Goal: Task Accomplishment & Management: Manage account settings

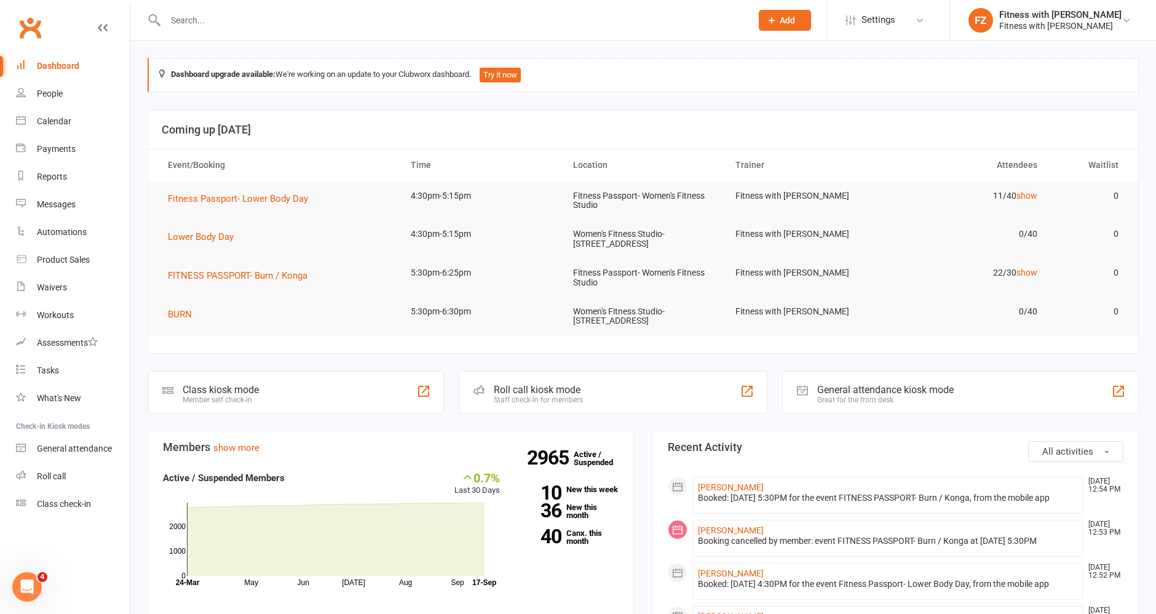
click at [65, 69] on div "Dashboard" at bounding box center [58, 66] width 42 height 10
click at [57, 124] on div "Calendar" at bounding box center [54, 121] width 34 height 10
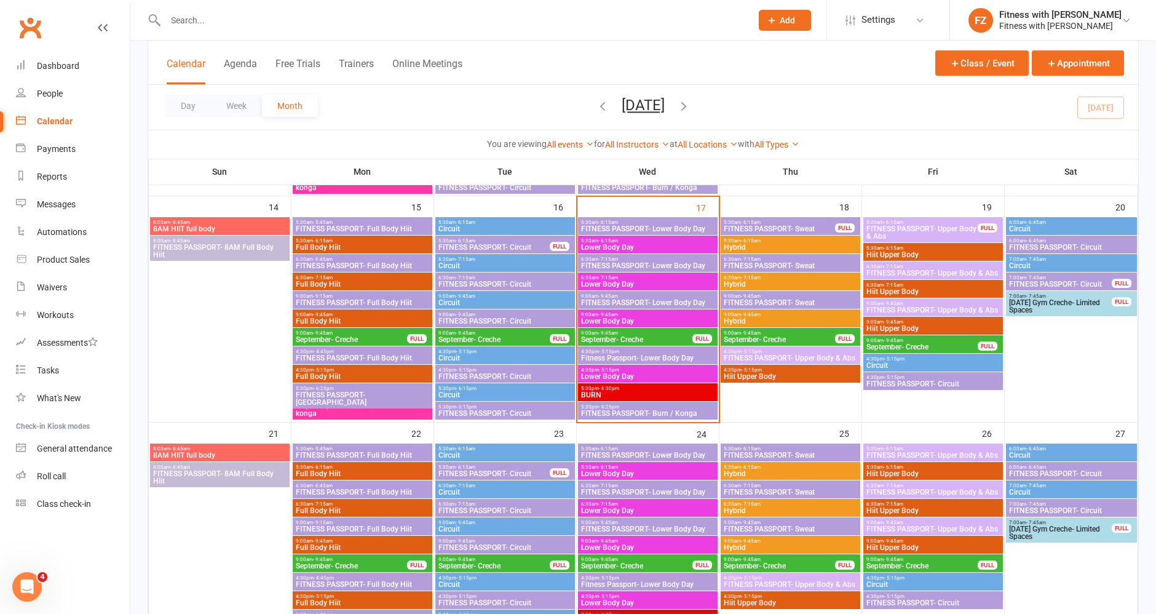
scroll to position [478, 0]
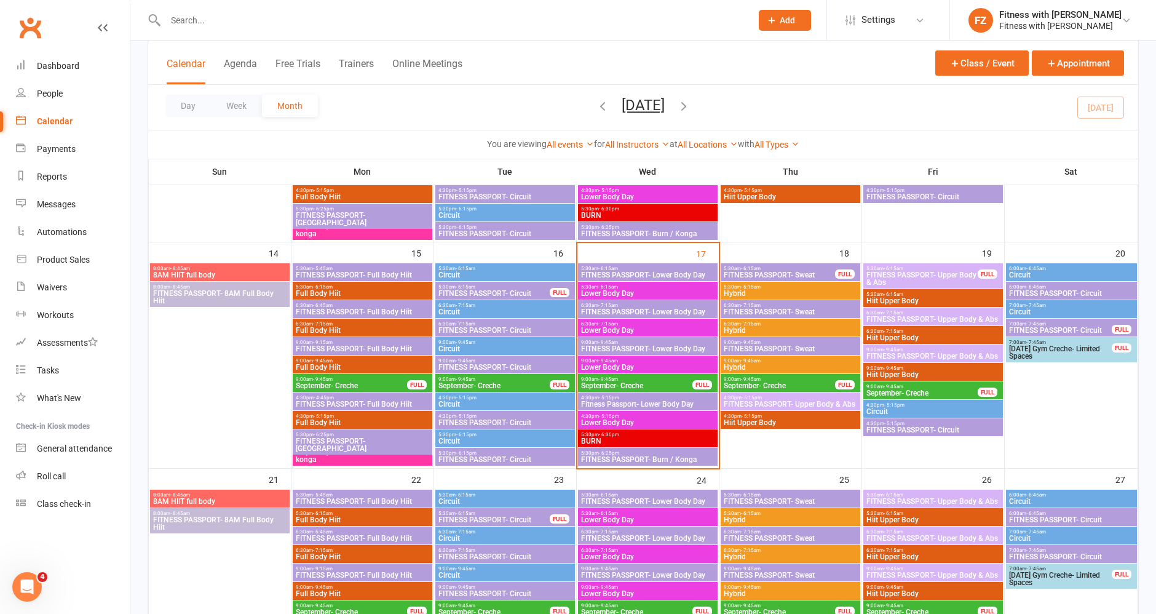
click at [693, 382] on div "FULL" at bounding box center [703, 384] width 20 height 9
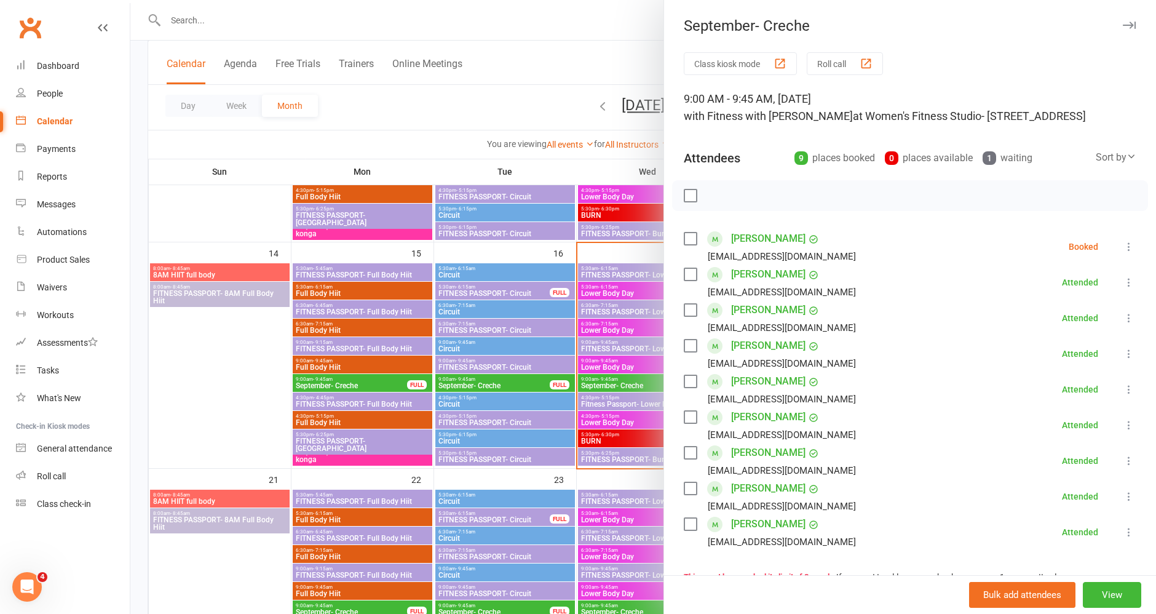
scroll to position [293, 0]
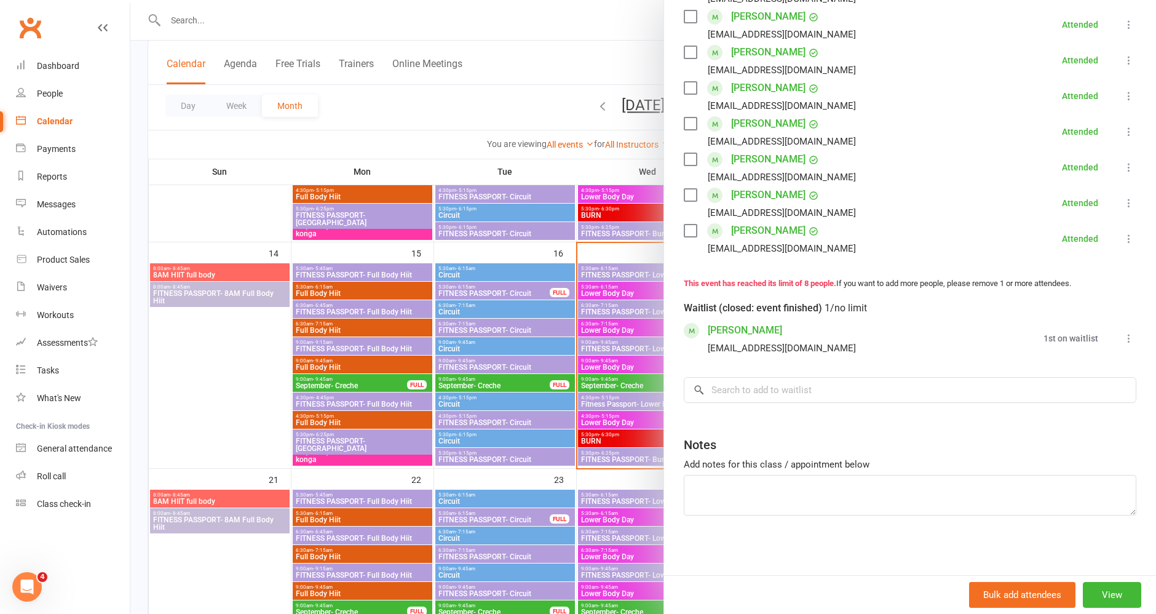
click at [205, 403] on div at bounding box center [643, 307] width 1026 height 614
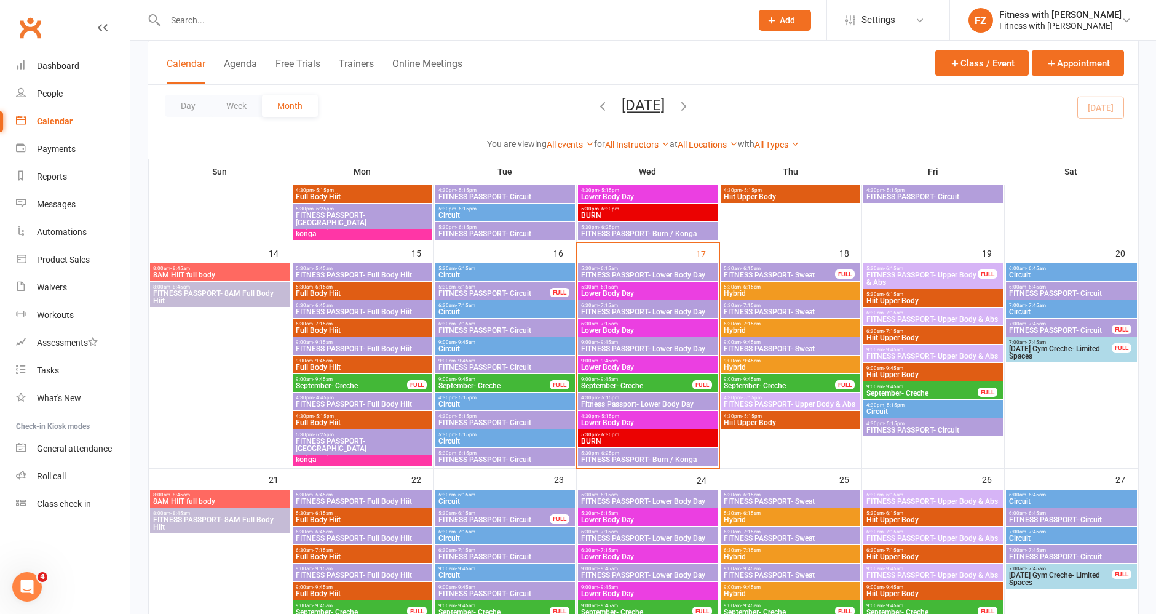
click at [759, 382] on span "September- Creche" at bounding box center [779, 385] width 113 height 7
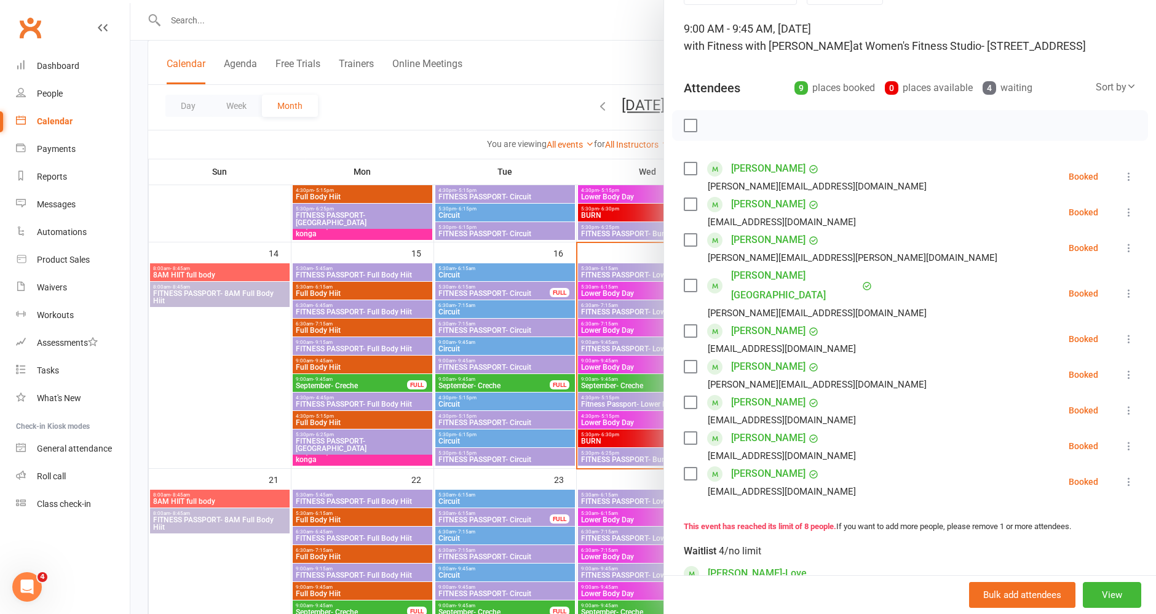
scroll to position [68, 0]
click at [62, 69] on div "Dashboard" at bounding box center [58, 66] width 42 height 10
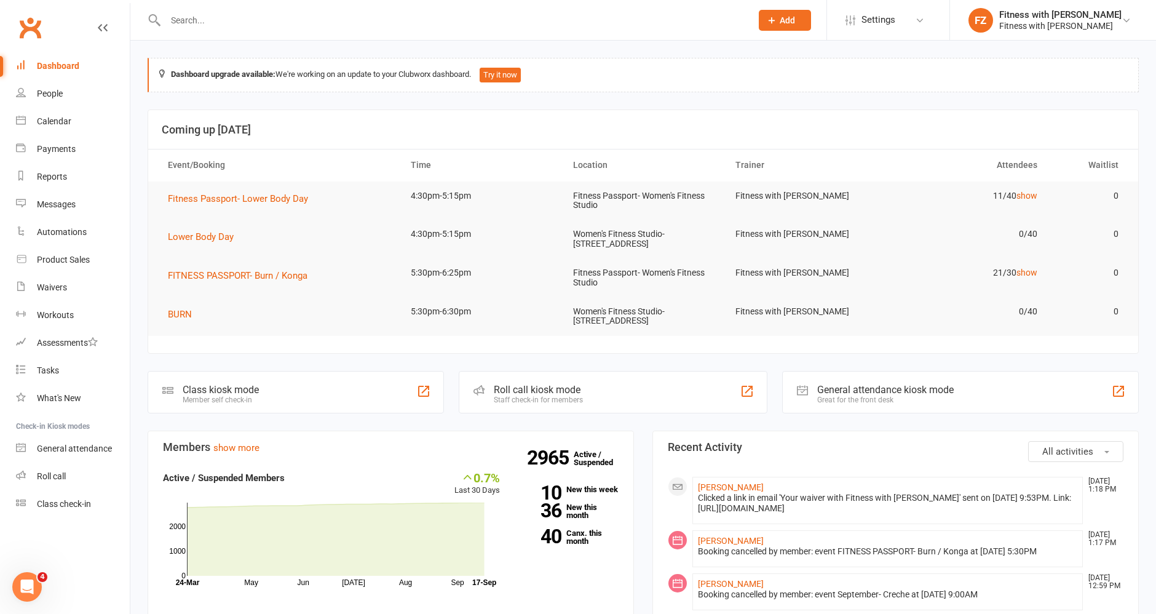
click at [217, 26] on input "text" at bounding box center [452, 20] width 581 height 17
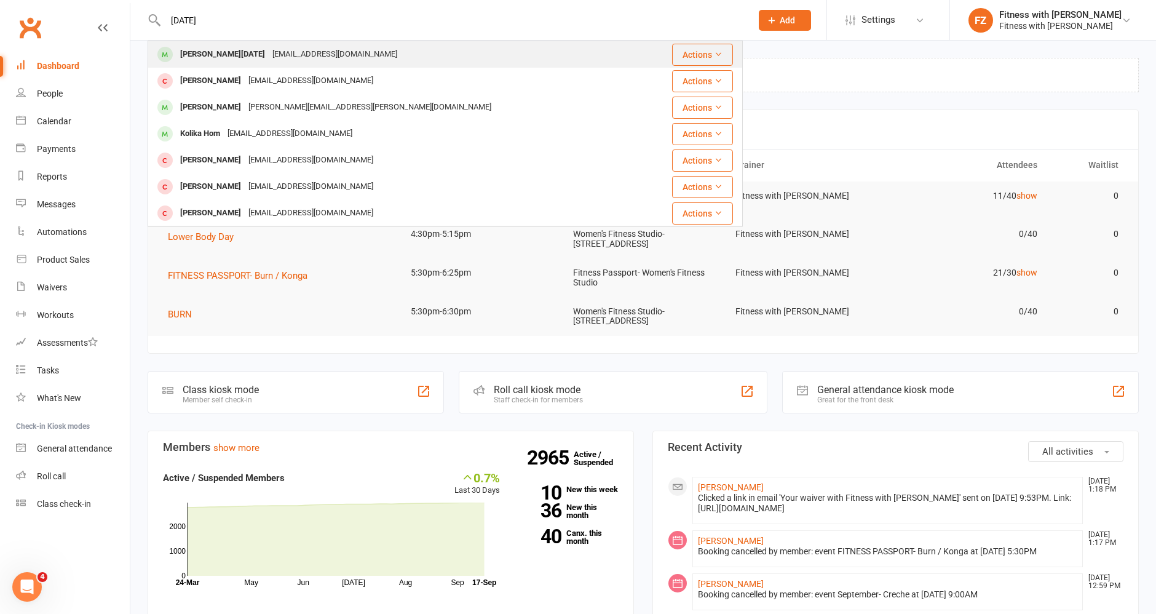
type input "holi"
click at [317, 52] on div "shellymareis1@gmail.com" at bounding box center [335, 55] width 132 height 18
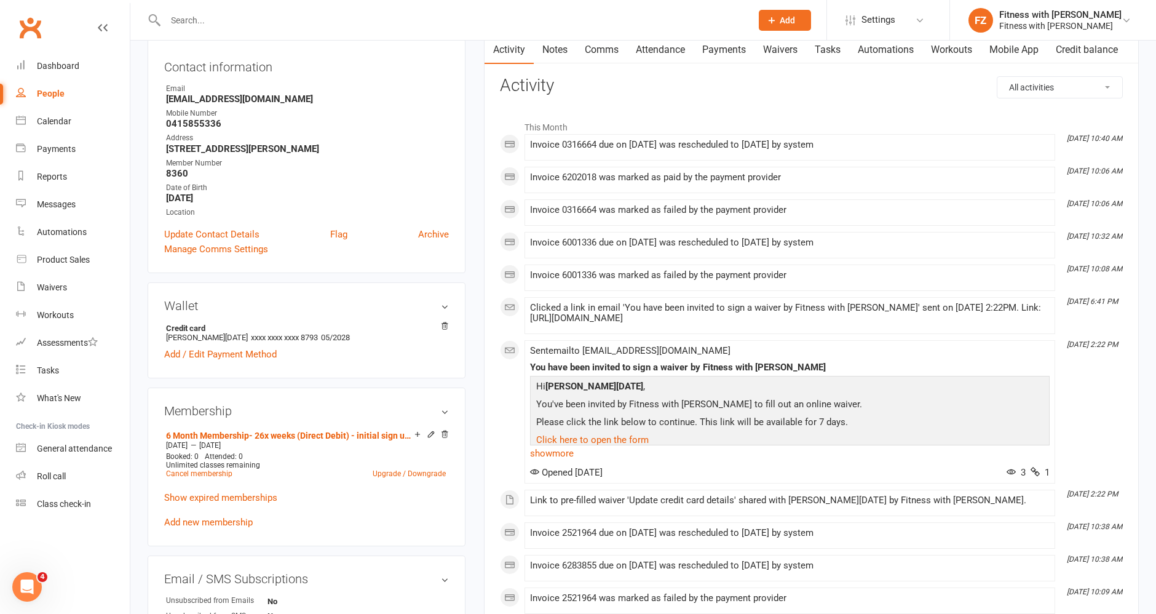
scroll to position [137, 0]
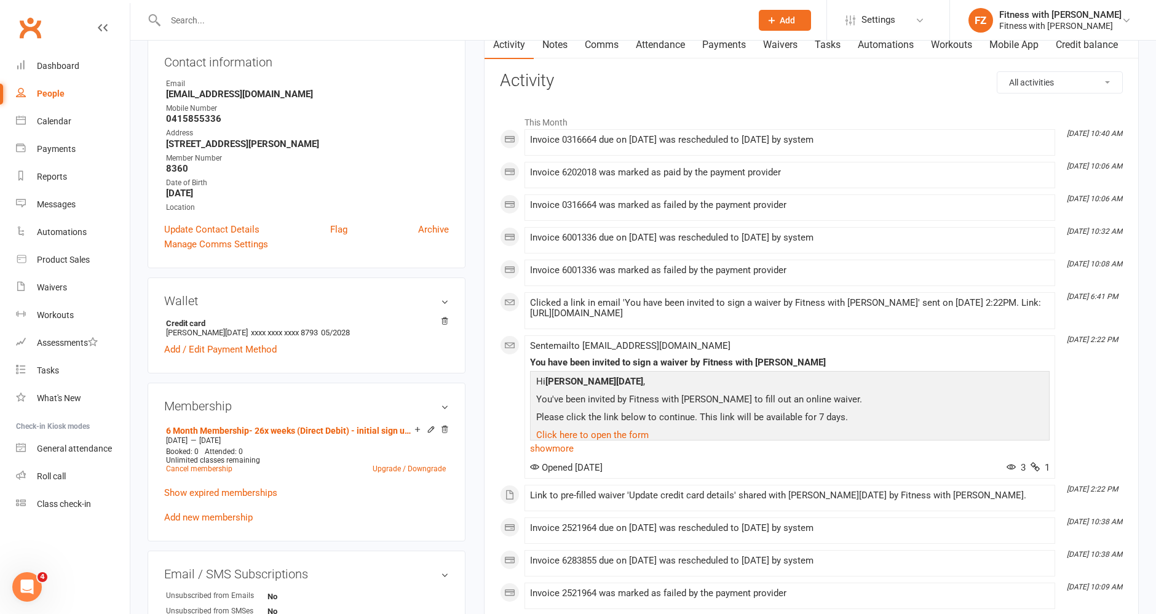
click at [716, 44] on link "Payments" at bounding box center [724, 45] width 61 height 28
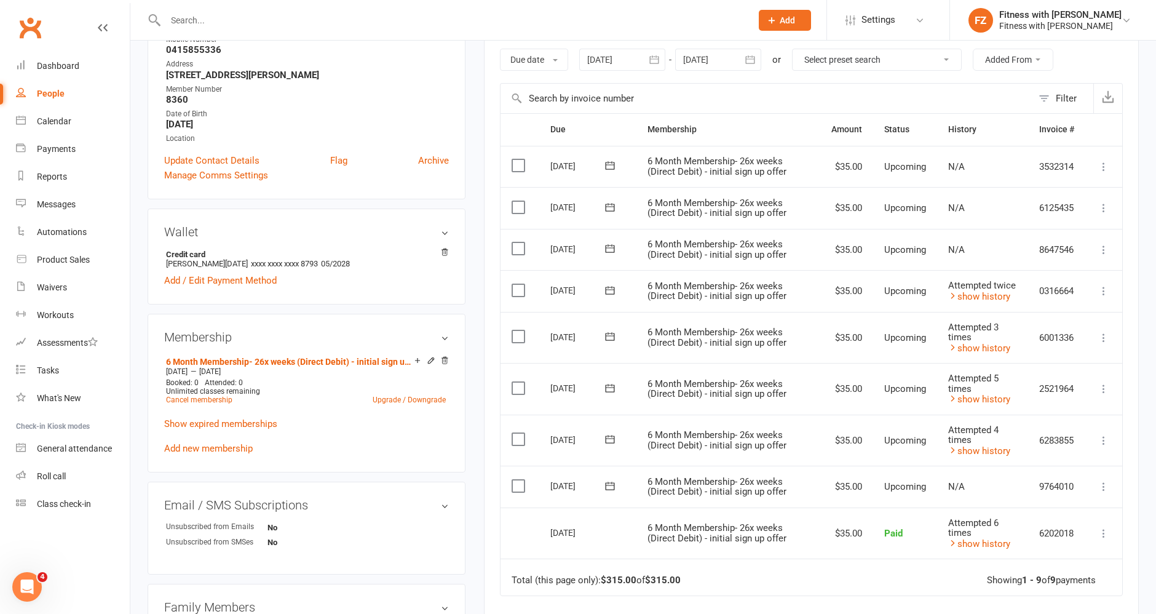
scroll to position [205, 0]
click at [665, 57] on button "button" at bounding box center [654, 60] width 22 height 22
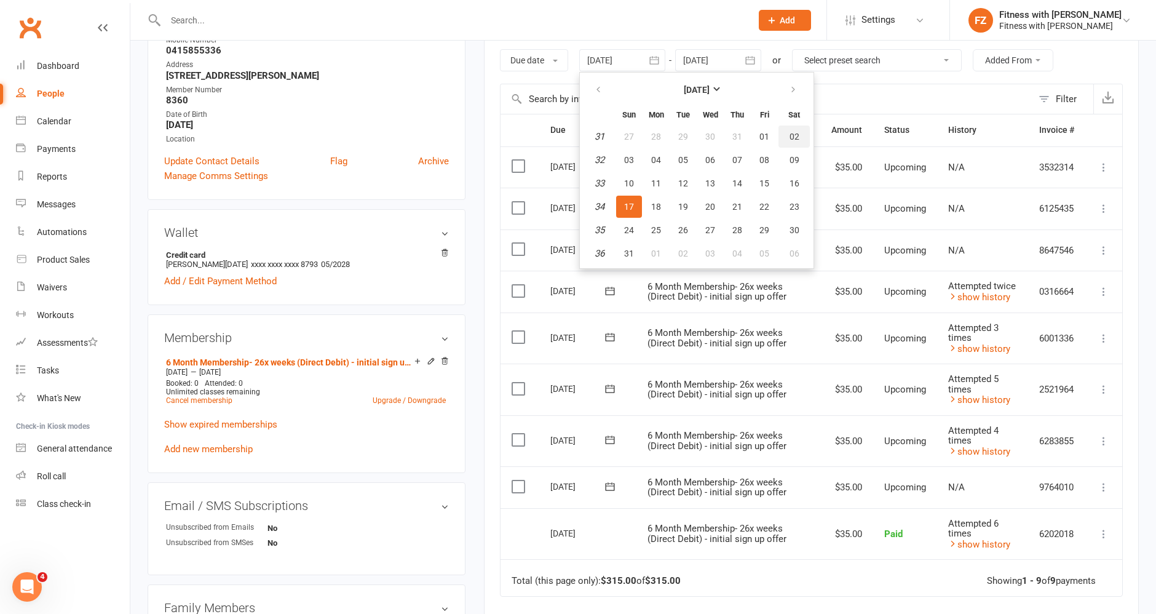
click at [784, 131] on button "02" at bounding box center [794, 136] width 31 height 22
type input "02 Aug 2025"
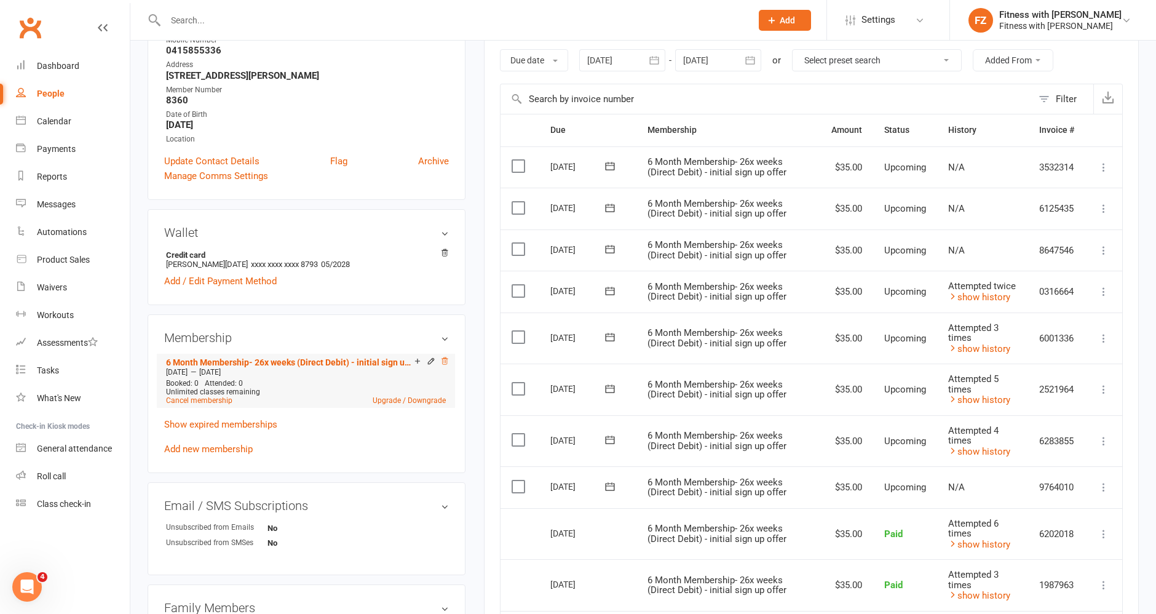
click at [446, 363] on icon at bounding box center [444, 361] width 9 height 9
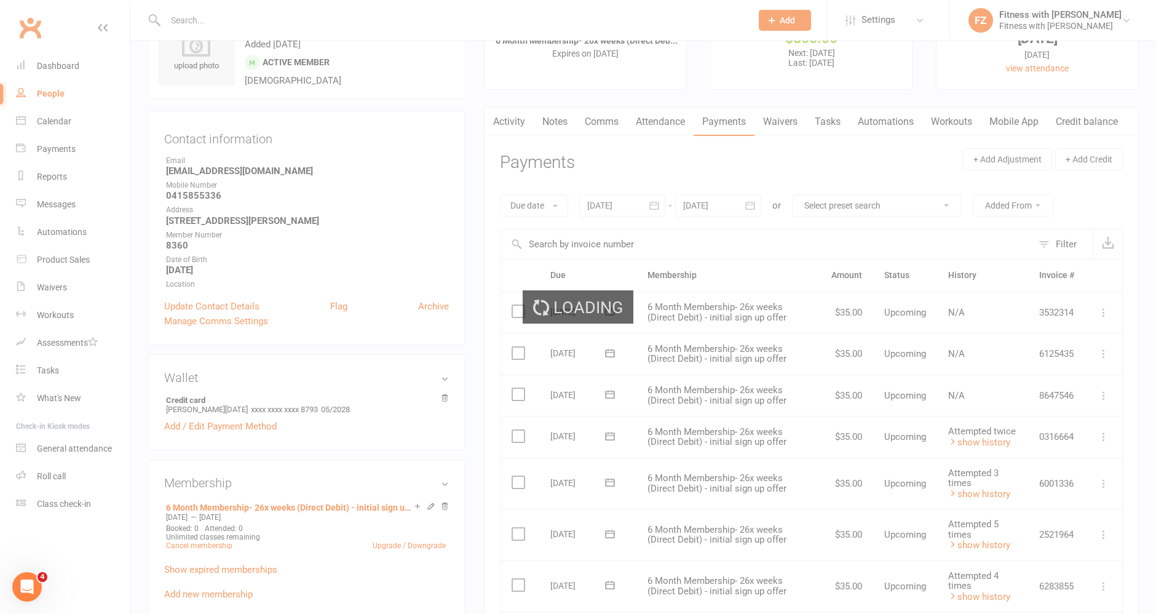
scroll to position [0, 0]
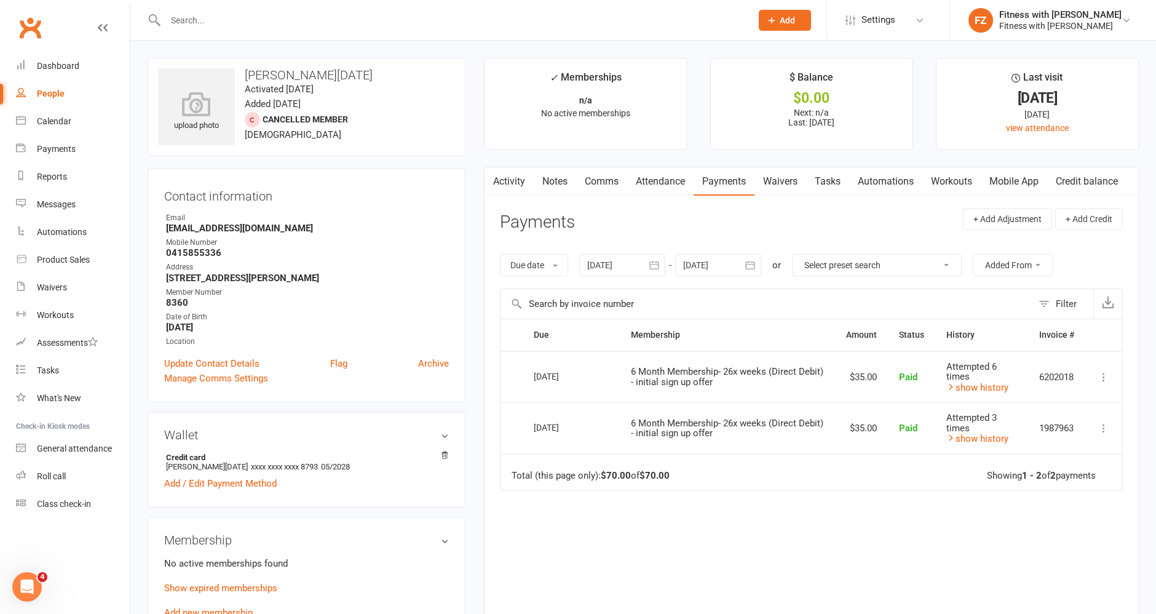
click at [382, 17] on input "text" at bounding box center [452, 20] width 581 height 17
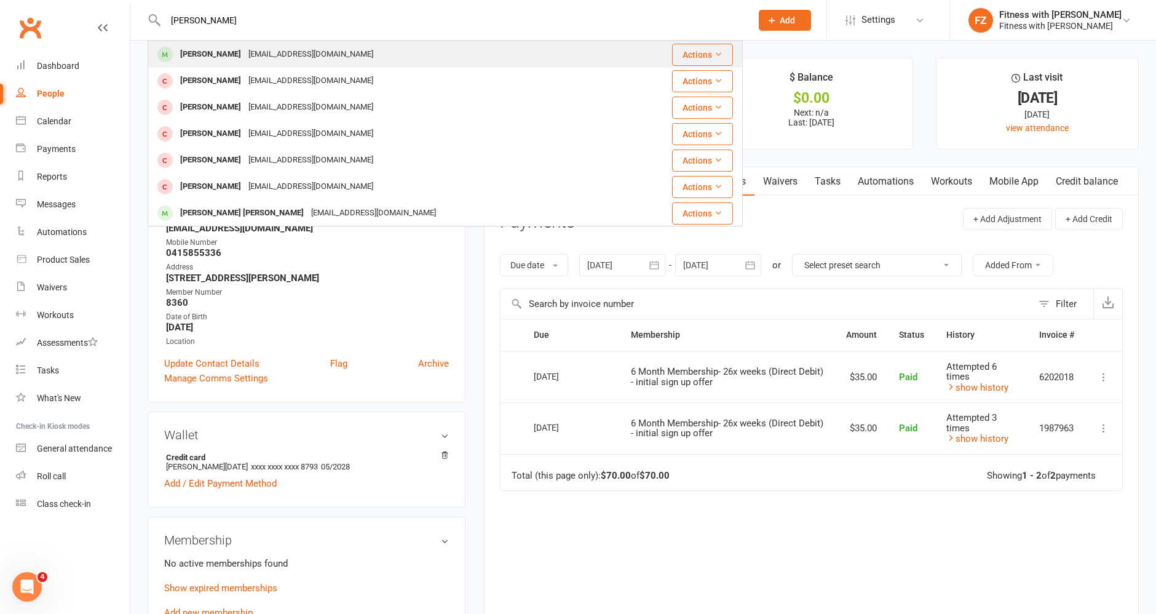
type input "jensen emine"
click at [394, 64] on div "Emenie Jensen emeniejensen@icloud.com" at bounding box center [396, 54] width 494 height 25
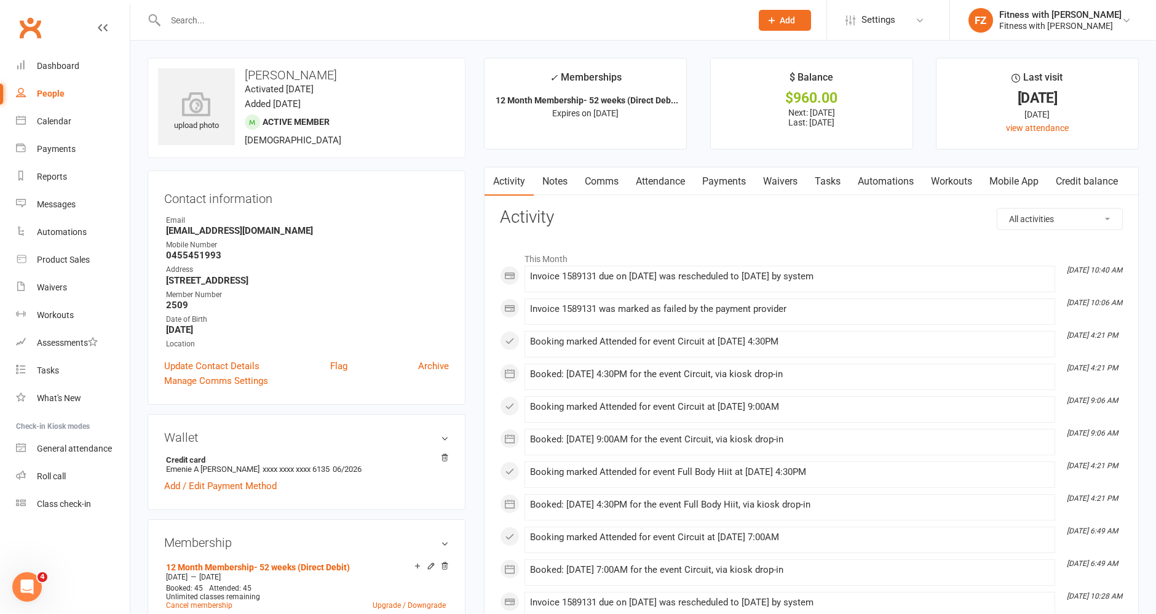
click at [1022, 180] on link "Mobile App" at bounding box center [1014, 181] width 66 height 28
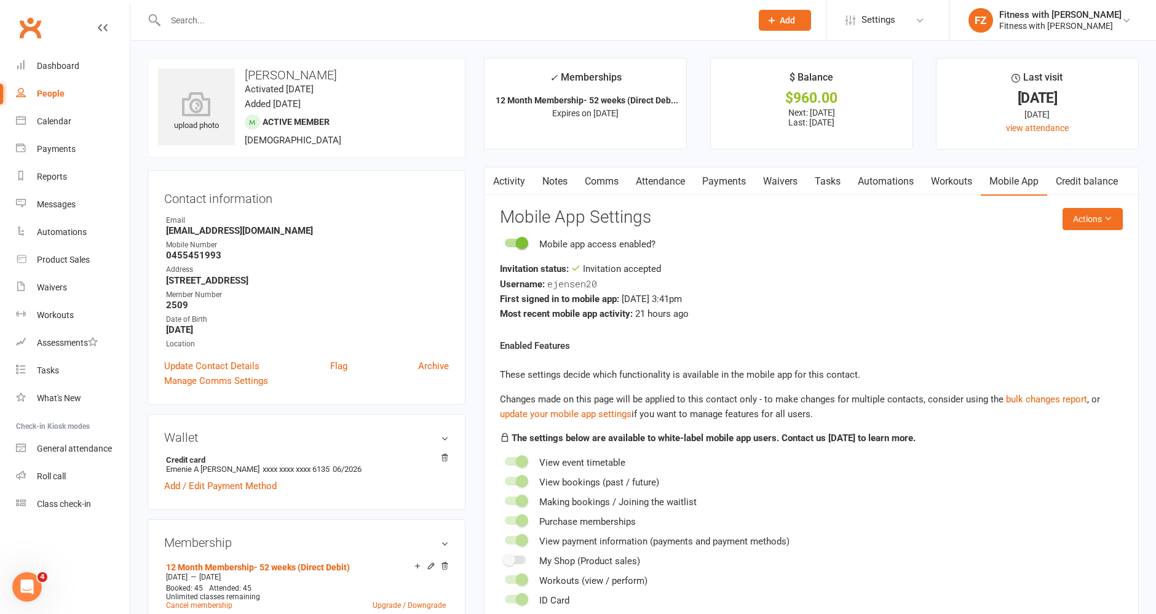
click at [752, 183] on link "Payments" at bounding box center [724, 181] width 61 height 28
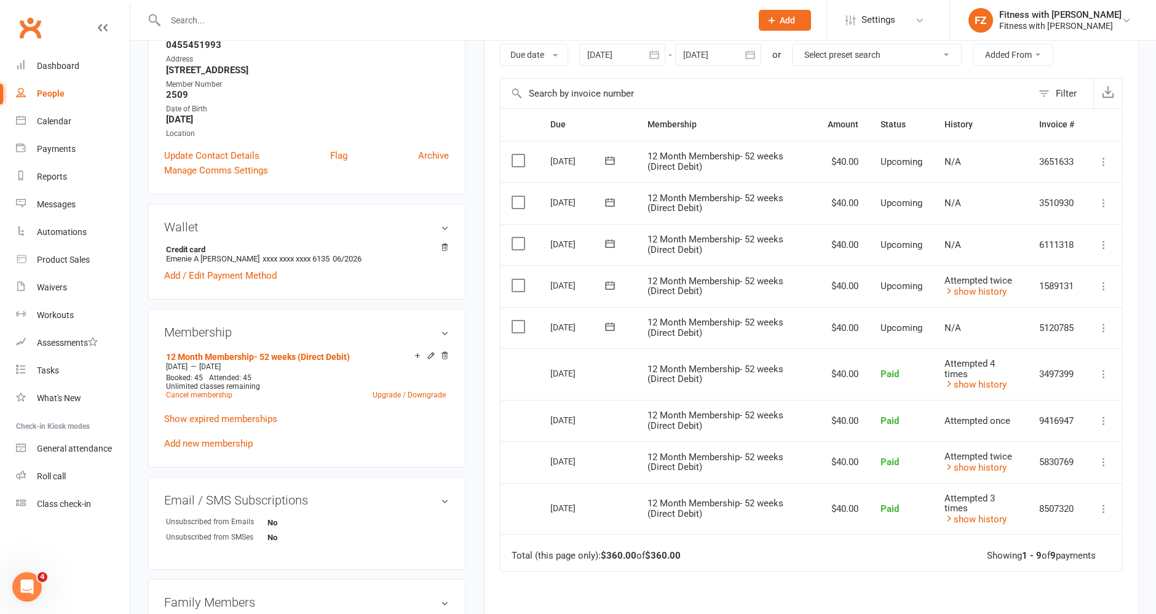
scroll to position [273, 0]
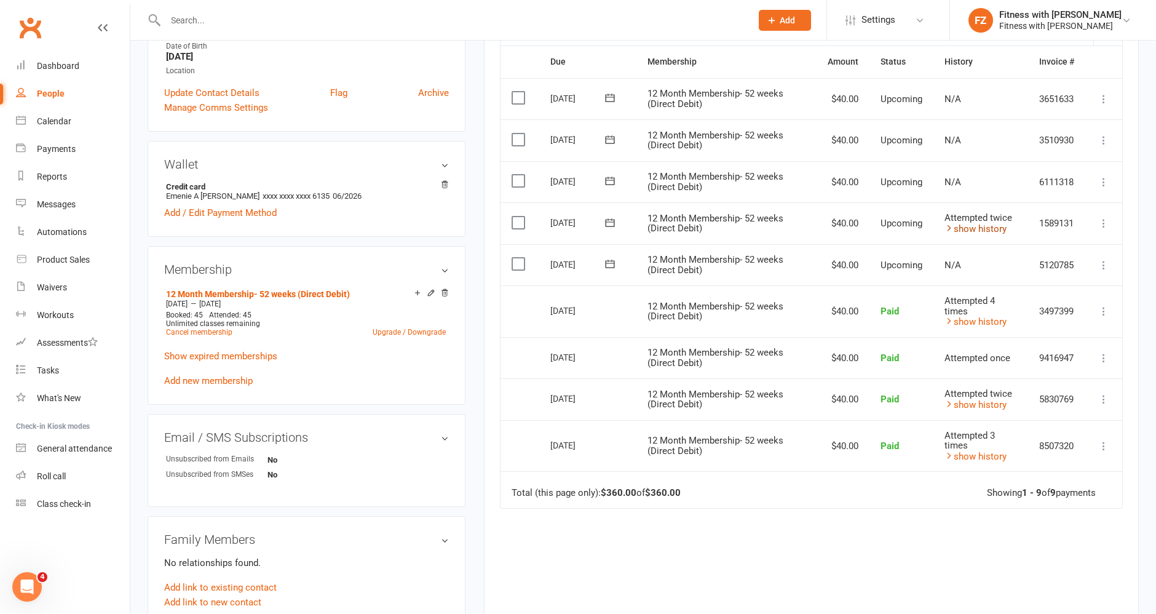
click at [994, 224] on link "show history" at bounding box center [976, 228] width 62 height 11
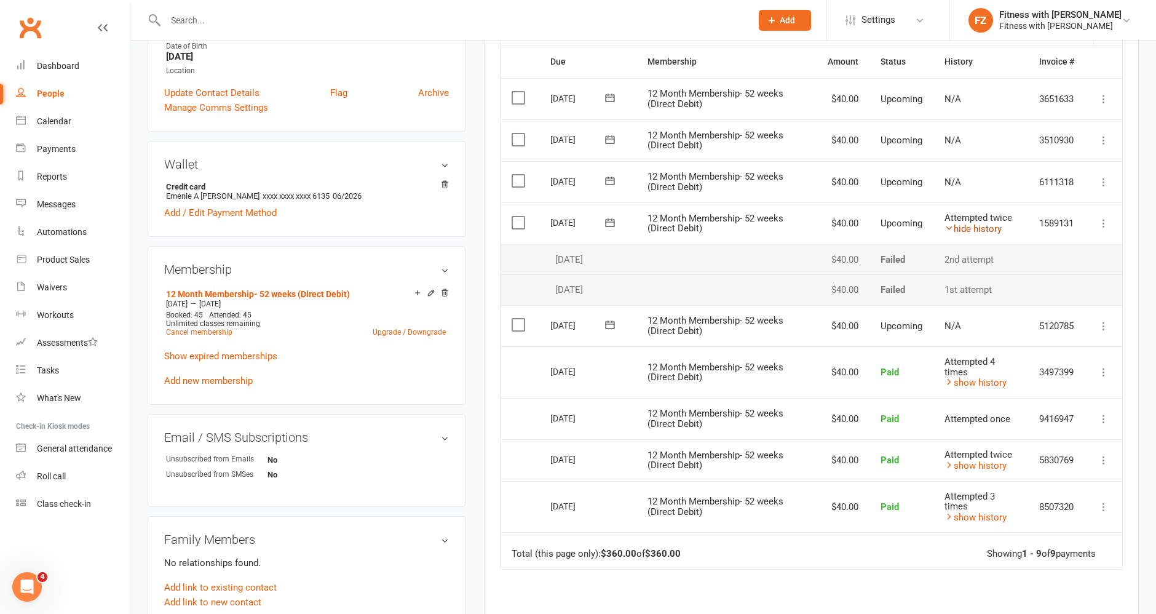
click at [994, 224] on link "hide history" at bounding box center [973, 228] width 57 height 11
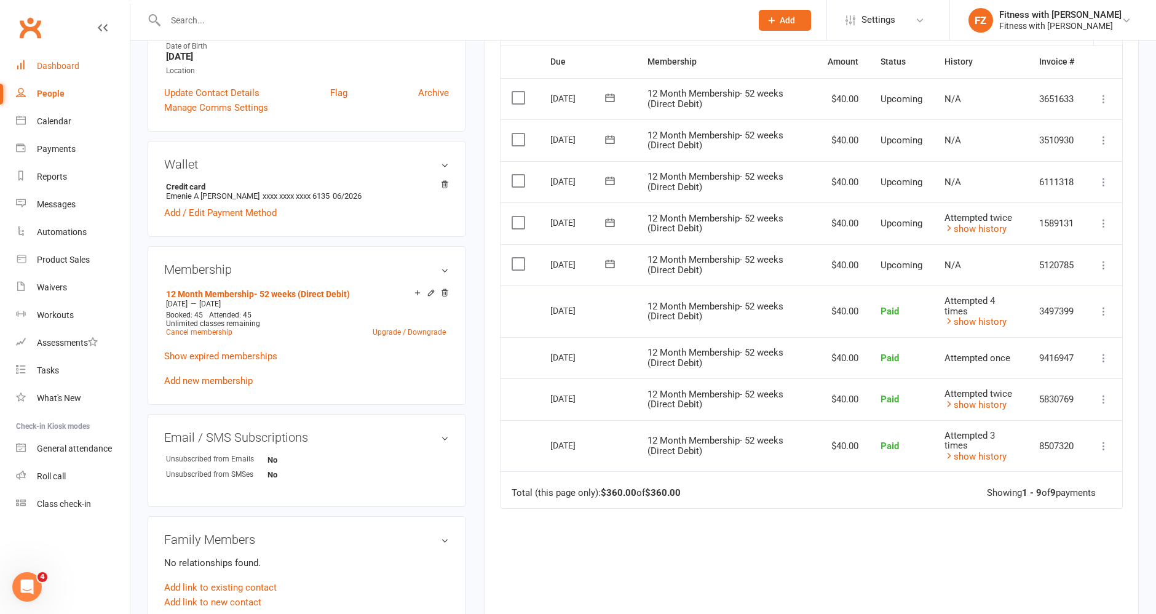
click at [86, 73] on link "Dashboard" at bounding box center [73, 66] width 114 height 28
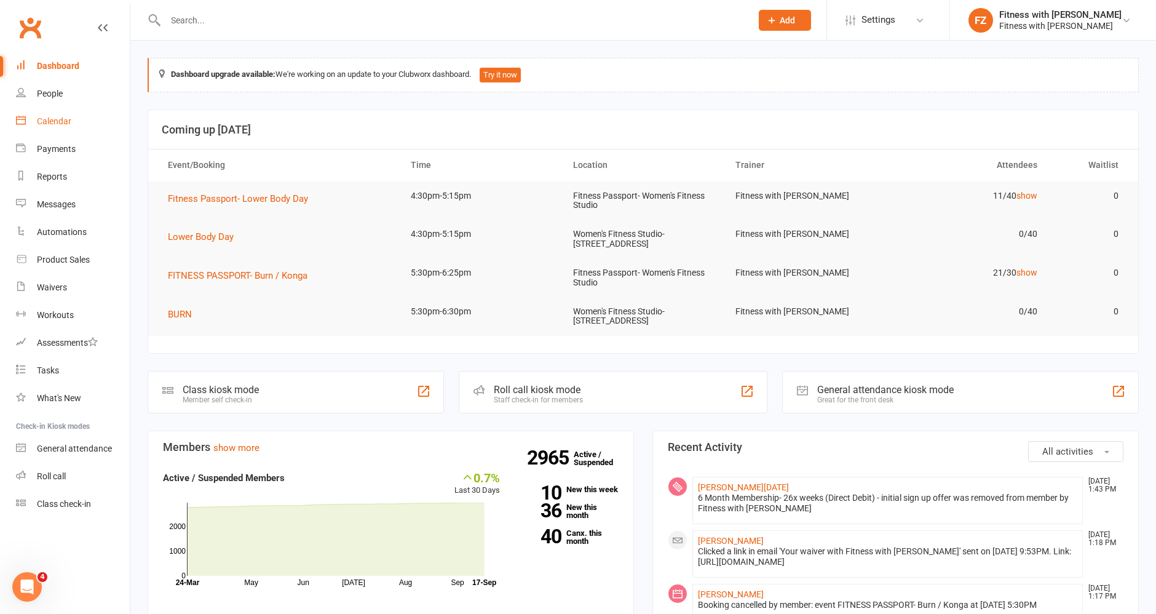
click at [70, 117] on div "Calendar" at bounding box center [54, 121] width 34 height 10
